Goal: Find contact information: Find contact information

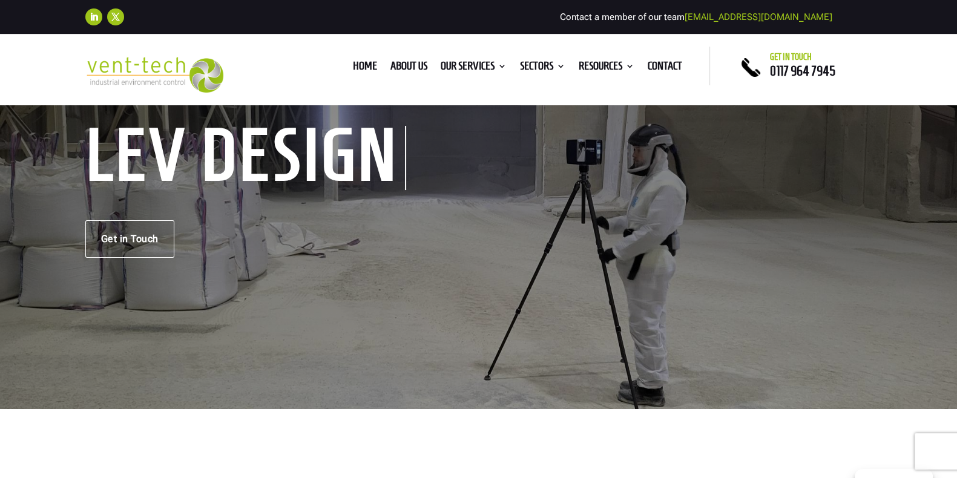
scroll to position [122, 0]
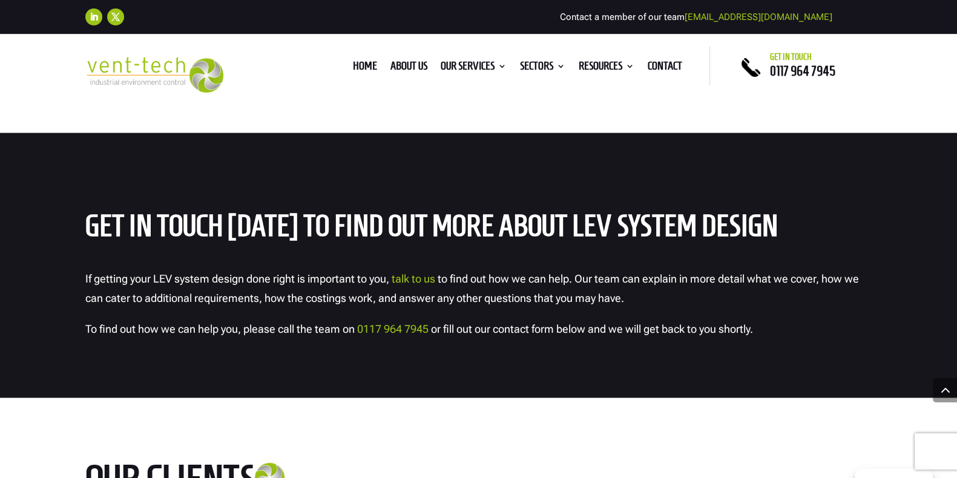
scroll to position [3566, 0]
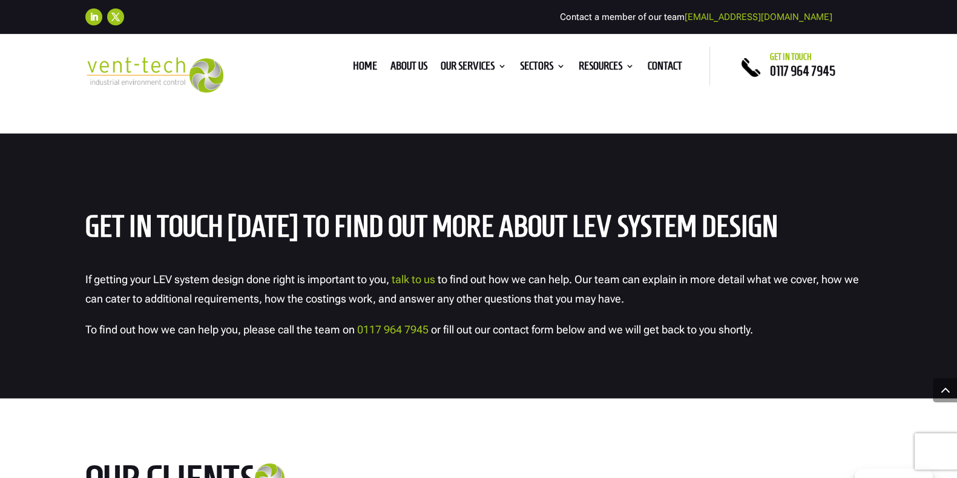
click at [411, 273] on link "talk to us" at bounding box center [414, 279] width 44 height 13
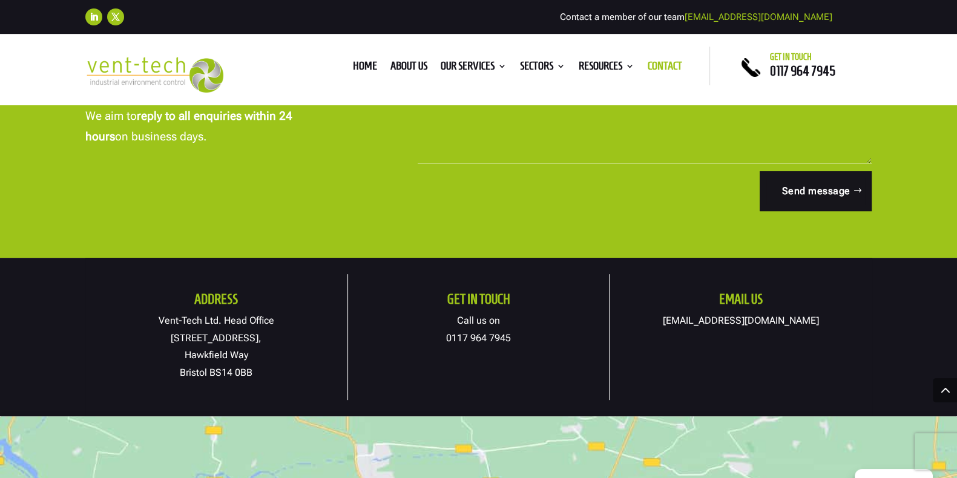
scroll to position [546, 0]
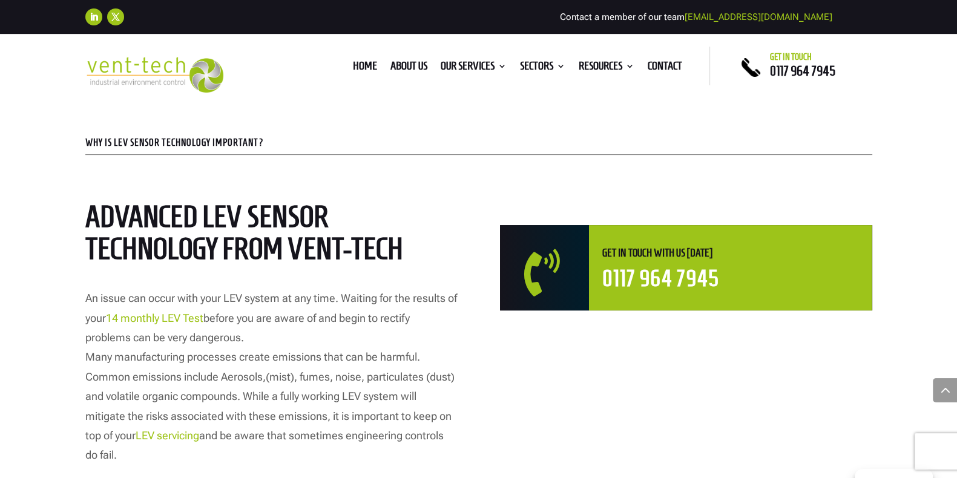
scroll to position [730, 0]
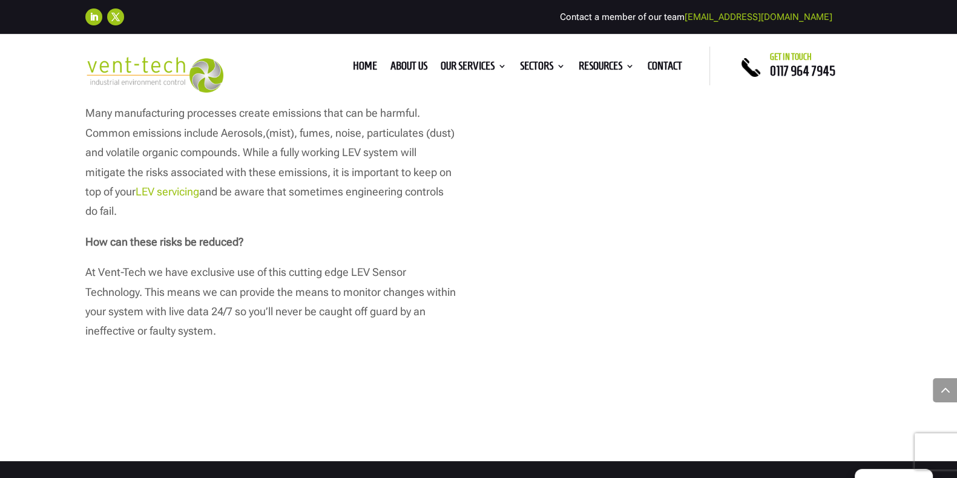
click at [177, 192] on link "LEV servicing" at bounding box center [168, 191] width 64 height 13
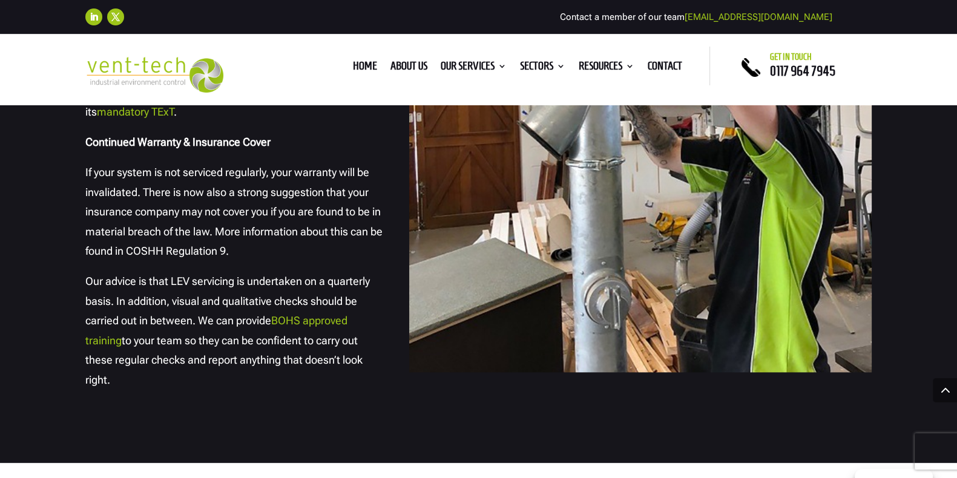
scroll to position [1909, 0]
